Goal: Task Accomplishment & Management: Use online tool/utility

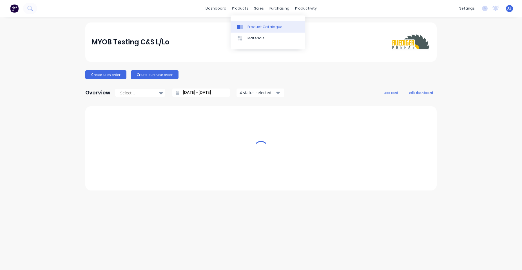
click at [252, 24] on link "Product Catalogue" at bounding box center [268, 26] width 75 height 11
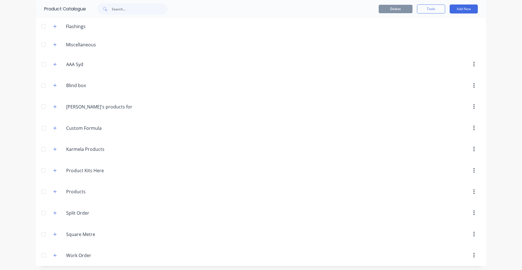
scroll to position [25, 0]
click at [54, 191] on icon "button" at bounding box center [54, 190] width 3 height 4
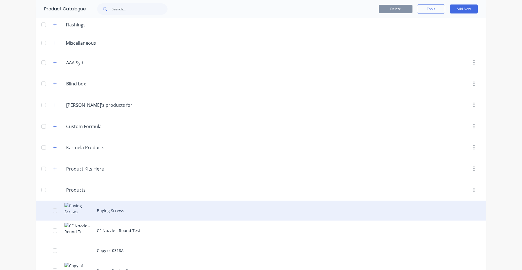
click at [112, 210] on div "Buying Screws" at bounding box center [261, 211] width 450 height 20
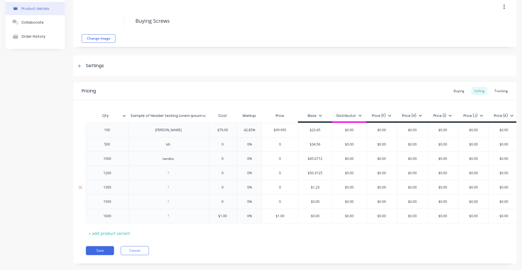
scroll to position [41, 0]
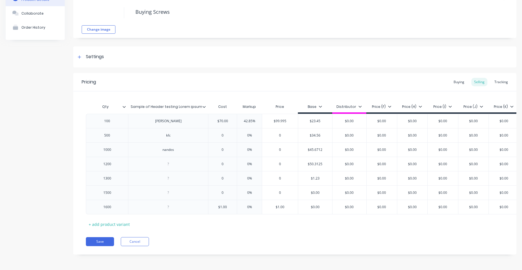
click at [464, 78] on div "Buying Selling Tracking" at bounding box center [481, 82] width 60 height 8
click at [459, 78] on div "Buying" at bounding box center [459, 82] width 16 height 8
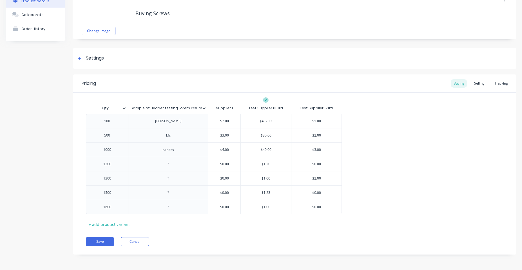
click at [474, 88] on div "Pricing Buying Selling Tracking" at bounding box center [294, 84] width 443 height 18
click at [480, 79] on div "Selling" at bounding box center [479, 83] width 16 height 8
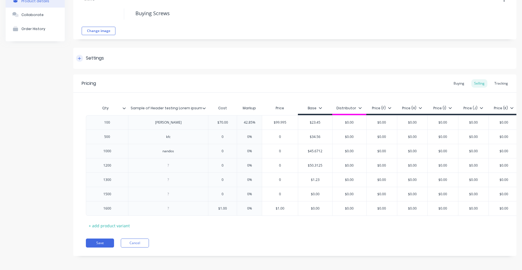
click at [80, 55] on div at bounding box center [79, 58] width 7 height 7
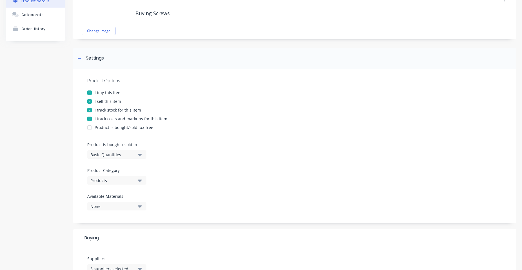
type textarea "x"
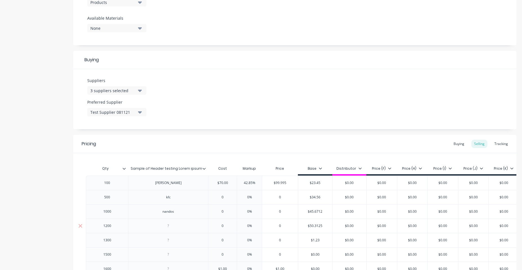
scroll to position [238, 0]
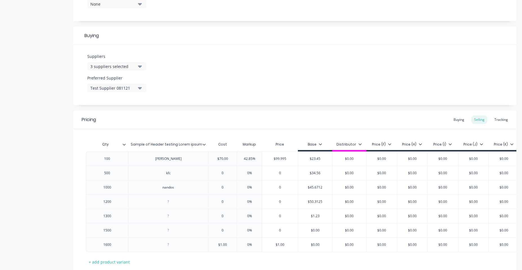
click at [120, 89] on div "Test Supplier 081121" at bounding box center [112, 88] width 45 height 6
click at [173, 83] on div "Suppliers 3 suppliers selected Preferred Supplier Test Supplier 081121 Test Sup…" at bounding box center [294, 75] width 443 height 60
click at [129, 69] on div "3 suppliers selected" at bounding box center [112, 67] width 45 height 6
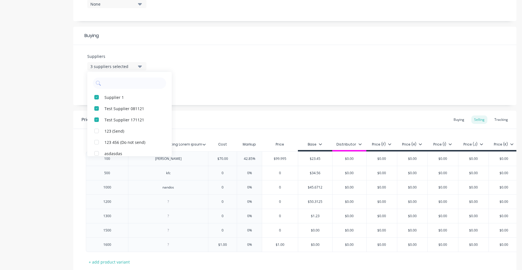
click at [156, 61] on div "Suppliers 3 suppliers selected Supplier 1 Test Supplier 081121 Test Supplier 17…" at bounding box center [294, 75] width 443 height 60
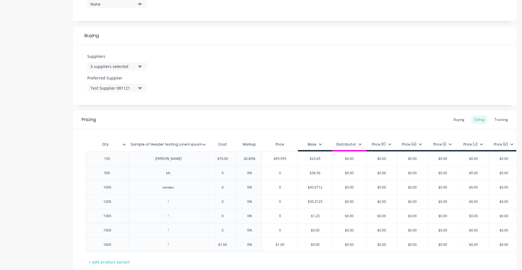
click at [129, 63] on button "3 suppliers selected" at bounding box center [116, 66] width 59 height 8
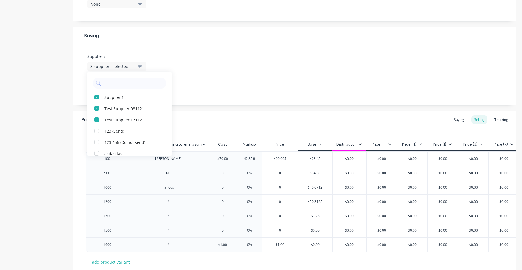
click at [179, 59] on div "Suppliers 3 suppliers selected Supplier 1 Test Supplier 081121 Test Supplier 17…" at bounding box center [294, 75] width 443 height 60
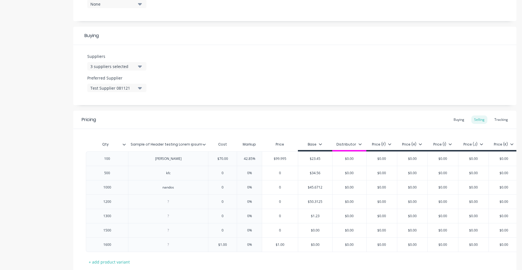
click at [106, 91] on button "Test Supplier 081121" at bounding box center [116, 88] width 59 height 8
click at [172, 77] on div "Suppliers 3 suppliers selected Preferred Supplier Test Supplier 081121 Test Sup…" at bounding box center [294, 75] width 443 height 60
click at [99, 68] on div "3 suppliers selected" at bounding box center [112, 67] width 45 height 6
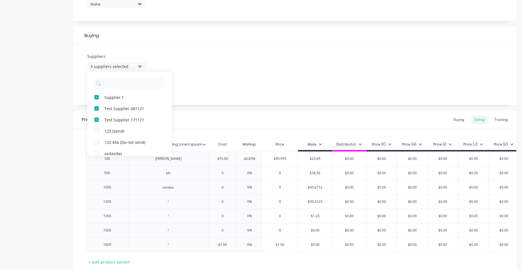
click at [172, 68] on div "Suppliers 3 suppliers selected Supplier 1 Test Supplier 081121 Test Supplier 17…" at bounding box center [294, 75] width 443 height 60
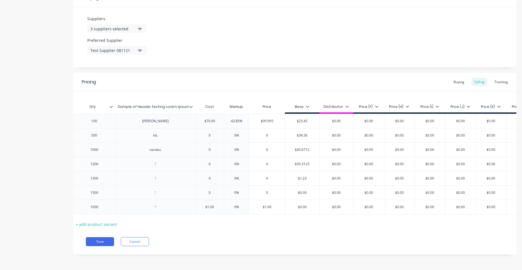
scroll to position [0, 0]
